Goal: Transaction & Acquisition: Purchase product/service

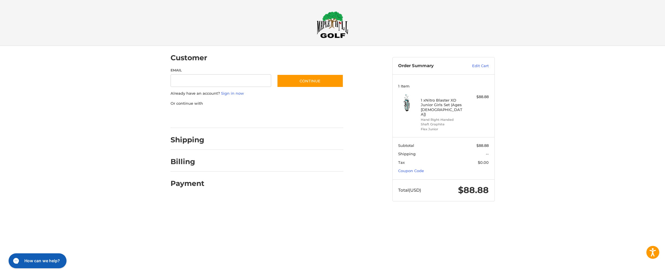
click at [614, 212] on div at bounding box center [332, 212] width 665 height 0
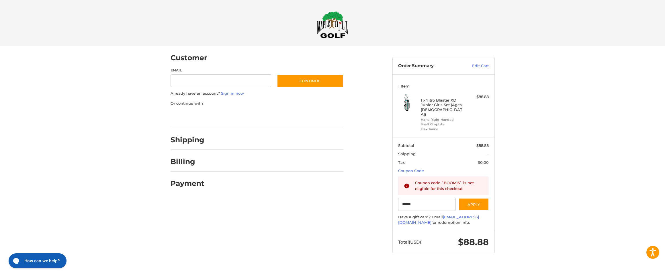
type input "******"
click at [392, 264] on div at bounding box center [332, 264] width 665 height 0
click at [388, 264] on div at bounding box center [332, 264] width 665 height 0
click at [563, 193] on div "Customer Guest Customer Email Subscribe to our newsletter. Continue Already hav…" at bounding box center [332, 155] width 665 height 218
click at [0, 264] on div at bounding box center [0, 264] width 0 height 0
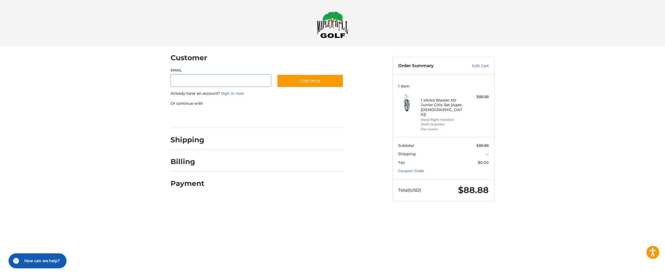
click at [0, 212] on div at bounding box center [0, 212] width 0 height 0
drag, startPoint x: 448, startPoint y: 150, endPoint x: 450, endPoint y: 146, distance: 4.5
click at [449, 151] on span "Shipping" at bounding box center [437, 154] width 78 height 6
click at [232, 83] on input "Email" at bounding box center [221, 80] width 101 height 13
click at [426, 131] on section "1 Item 1 x Nitro Blaster XD Junior Girls Set (Ages 6-10) Hand Right-Handed Shaf…" at bounding box center [444, 105] width 102 height 63
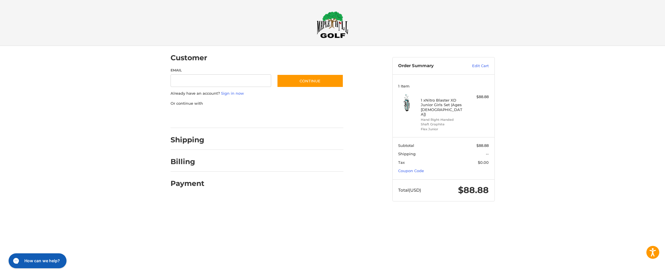
click at [193, 103] on p "Or continue with" at bounding box center [257, 104] width 173 height 6
click at [418, 168] on link "Coupon Code" at bounding box center [411, 170] width 26 height 5
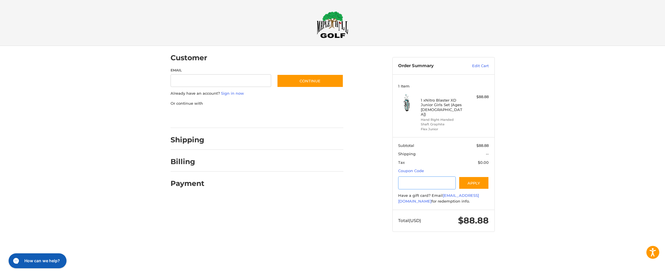
click at [419, 177] on input "Gift Certificate or Coupon Code" at bounding box center [427, 182] width 58 height 13
type input "*********"
click at [465, 176] on button "Apply" at bounding box center [474, 182] width 30 height 13
